Goal: Navigation & Orientation: Find specific page/section

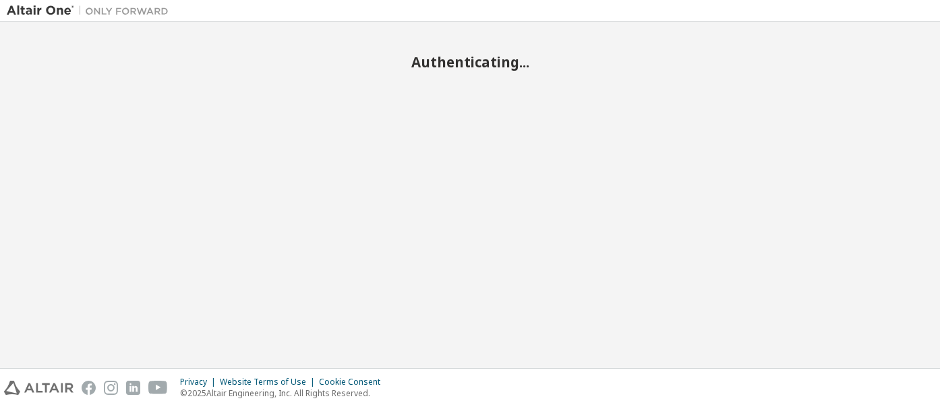
click at [497, 254] on div "Authenticating..." at bounding box center [470, 194] width 927 height 333
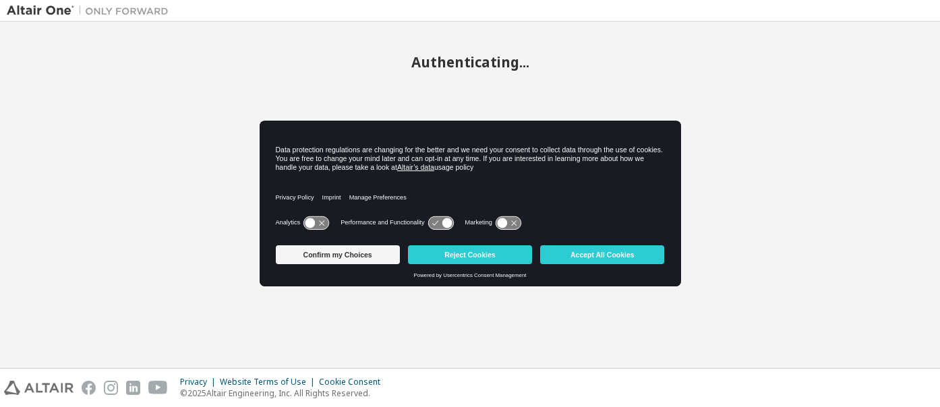
click at [497, 254] on button "Reject Cookies" at bounding box center [470, 255] width 124 height 19
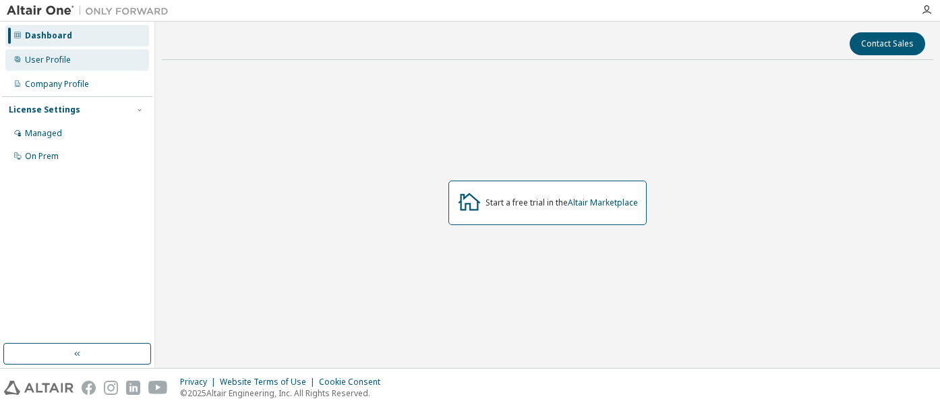
click at [116, 61] on div "User Profile" at bounding box center [77, 60] width 144 height 22
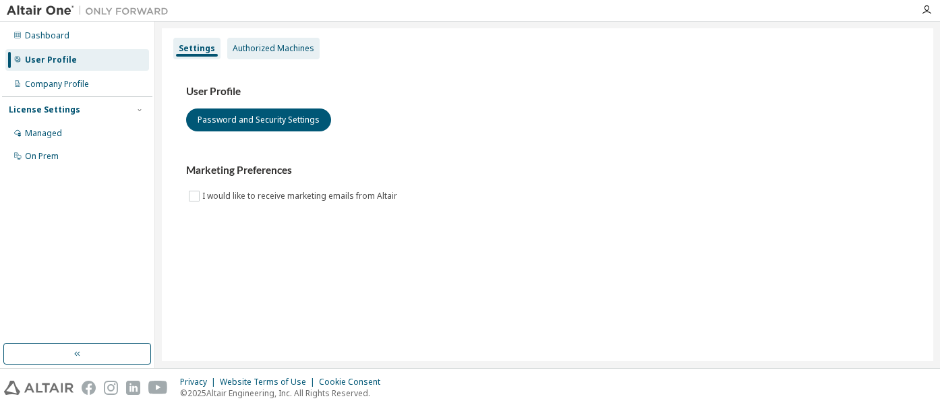
click at [272, 51] on div "Authorized Machines" at bounding box center [274, 48] width 82 height 11
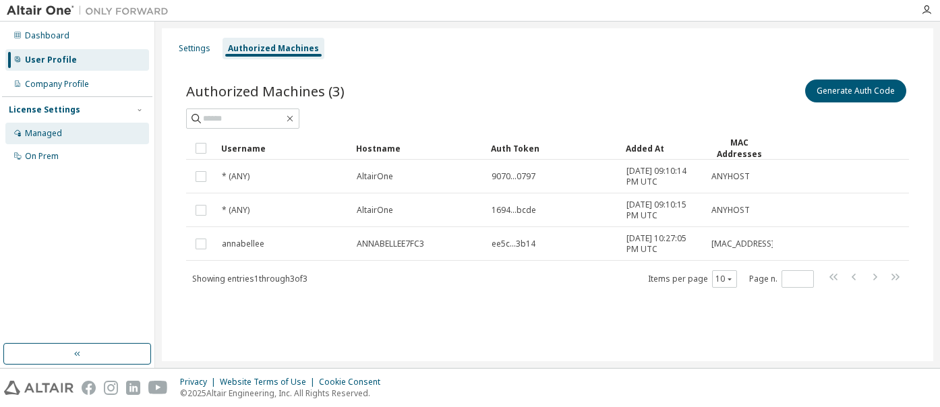
click at [38, 134] on div "Managed" at bounding box center [43, 133] width 37 height 11
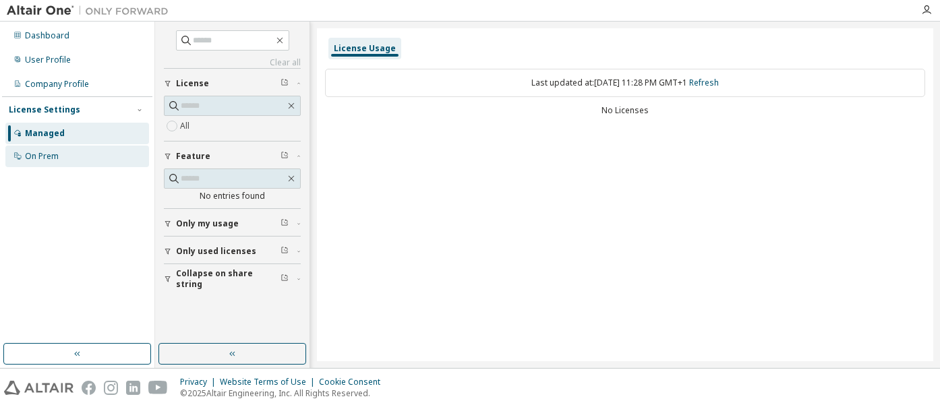
click at [56, 159] on div "On Prem" at bounding box center [42, 156] width 34 height 11
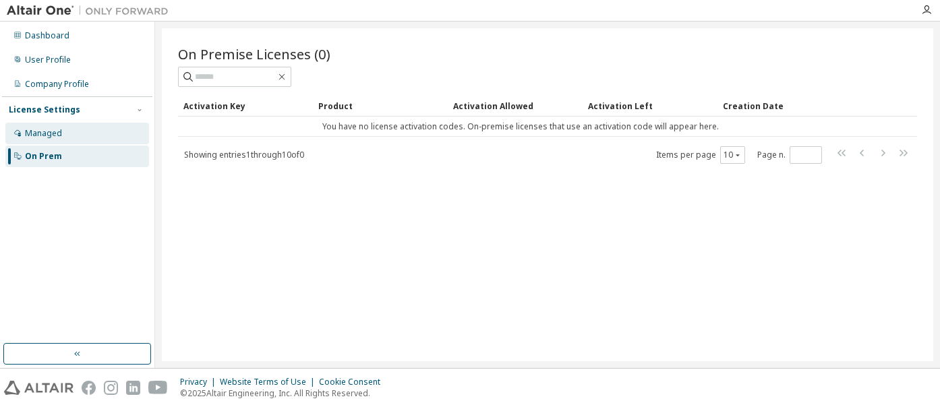
click at [66, 142] on div "Managed" at bounding box center [77, 134] width 144 height 22
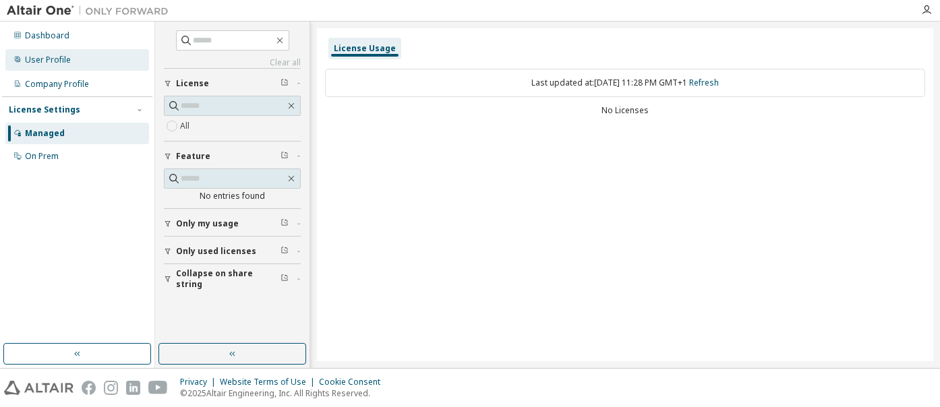
click at [109, 55] on div "User Profile" at bounding box center [77, 60] width 144 height 22
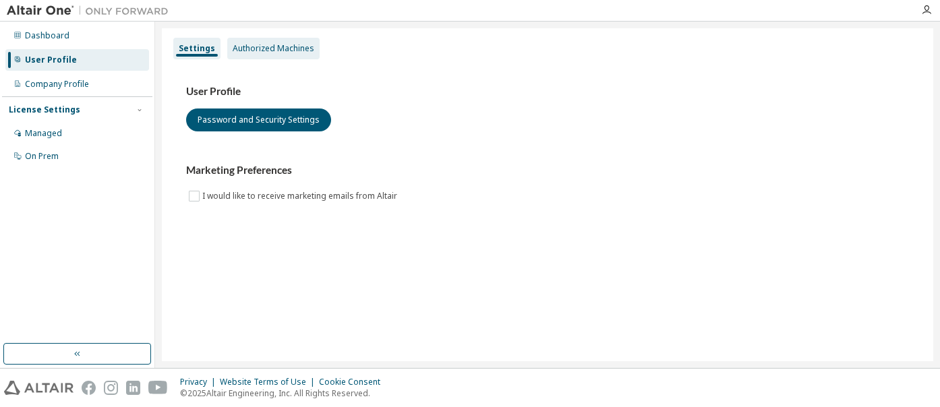
click at [291, 44] on div "Authorized Machines" at bounding box center [274, 48] width 82 height 11
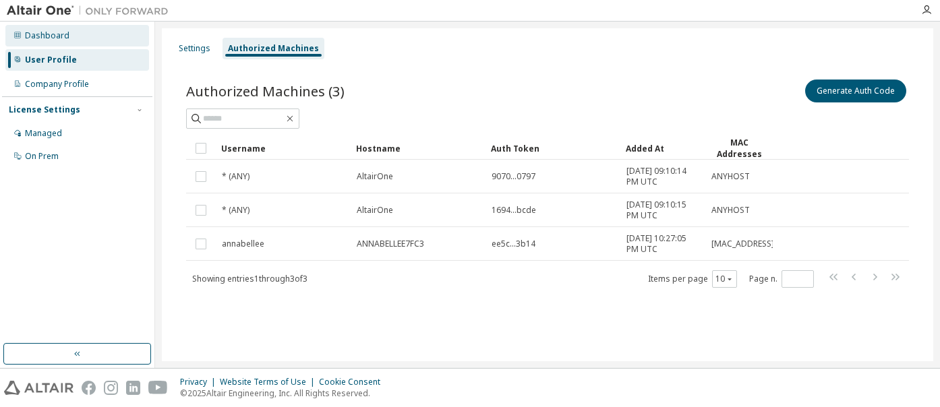
click at [60, 29] on div "Dashboard" at bounding box center [77, 36] width 144 height 22
